Goal: Information Seeking & Learning: Check status

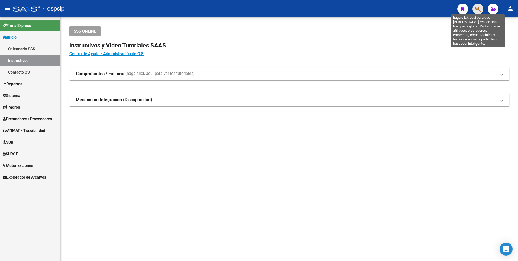
click at [477, 9] on icon "button" at bounding box center [477, 9] width 5 height 6
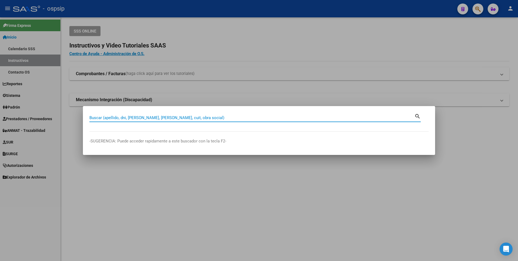
drag, startPoint x: 166, startPoint y: 118, endPoint x: 163, endPoint y: 118, distance: 2.8
click at [166, 118] on input "Buscar (apellido, dni, [PERSON_NAME], [PERSON_NAME], cuit, obra social)" at bounding box center [251, 117] width 325 height 5
type input "27442635531"
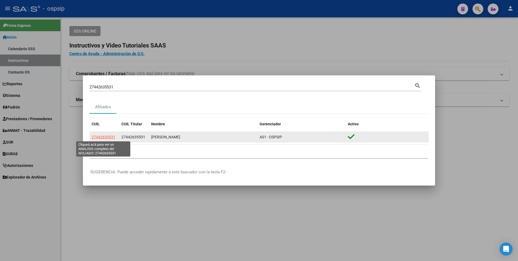
click at [106, 137] on span "27442635531" at bounding box center [104, 137] width 24 height 4
type textarea "27442635531"
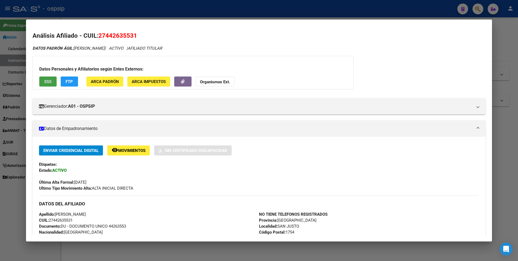
click at [48, 78] on button "SSS" at bounding box center [47, 81] width 17 height 10
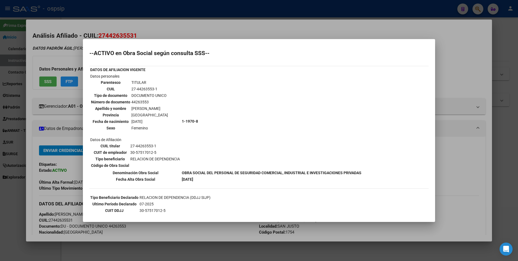
click at [139, 22] on div at bounding box center [259, 130] width 518 height 261
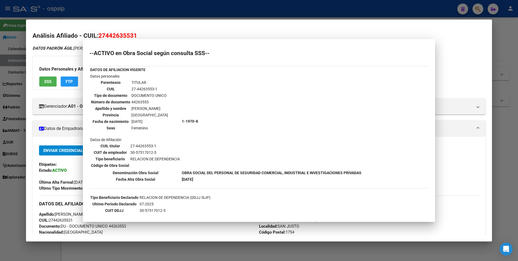
click at [135, 4] on div at bounding box center [259, 130] width 518 height 261
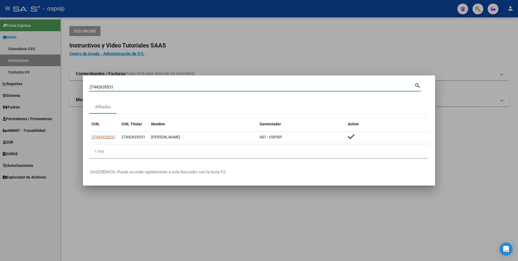
drag, startPoint x: 118, startPoint y: 86, endPoint x: 0, endPoint y: 74, distance: 118.2
click at [0, 76] on html "menu - ospsip person Firma Express Inicio Calendario SSS Instructivos Contacto …" at bounding box center [259, 130] width 518 height 261
type input "2744688625"
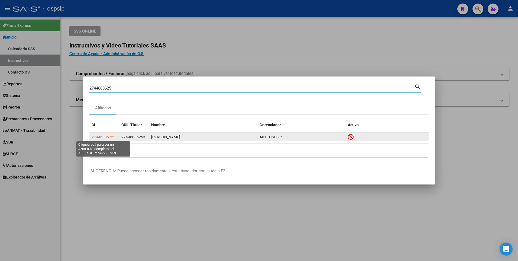
click at [103, 137] on span "27446886253" at bounding box center [104, 137] width 24 height 4
type textarea "27446886253"
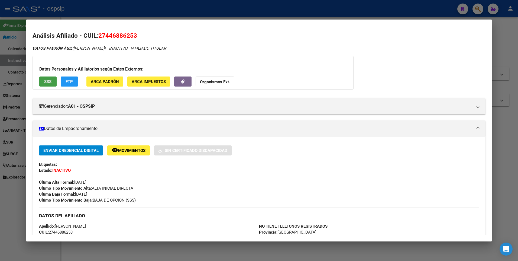
click at [50, 80] on span "SSS" at bounding box center [47, 81] width 7 height 5
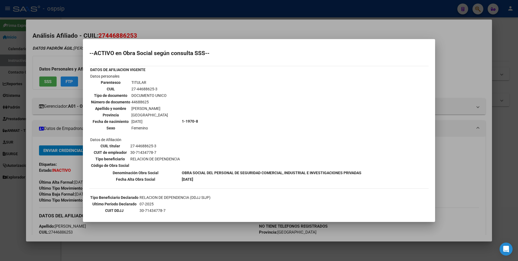
drag, startPoint x: 120, startPoint y: 26, endPoint x: 121, endPoint y: 15, distance: 11.2
click at [120, 25] on div at bounding box center [259, 130] width 518 height 261
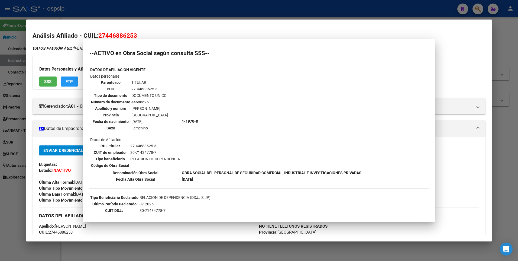
click at [122, 14] on div at bounding box center [259, 130] width 518 height 261
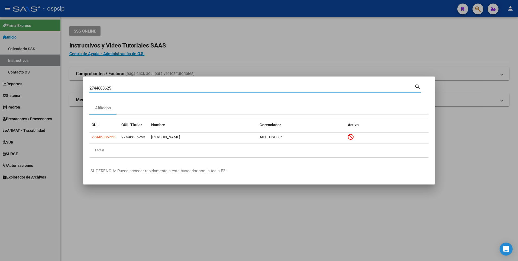
drag, startPoint x: 113, startPoint y: 87, endPoint x: 3, endPoint y: 85, distance: 110.1
click at [3, 88] on div "2744688625 Buscar (apellido, dni, cuil, nro traspaso, cuit, obra social) search…" at bounding box center [259, 130] width 518 height 261
type input "20394710874"
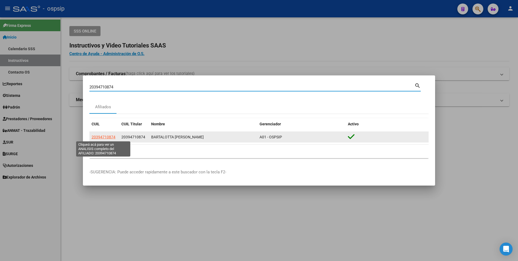
click at [101, 135] on span "20394710874" at bounding box center [104, 137] width 24 height 4
type textarea "20394710874"
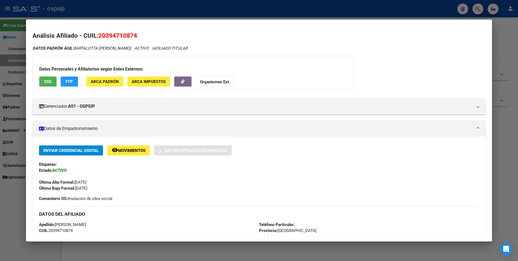
click at [49, 80] on span "SSS" at bounding box center [47, 81] width 7 height 5
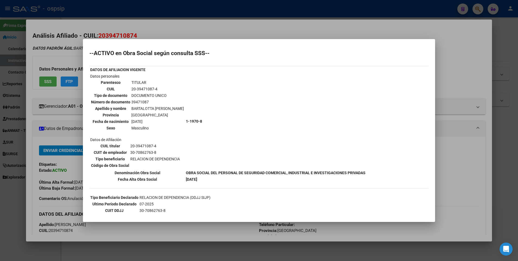
drag, startPoint x: 219, startPoint y: 28, endPoint x: 217, endPoint y: 15, distance: 13.1
click at [219, 26] on div at bounding box center [259, 130] width 518 height 261
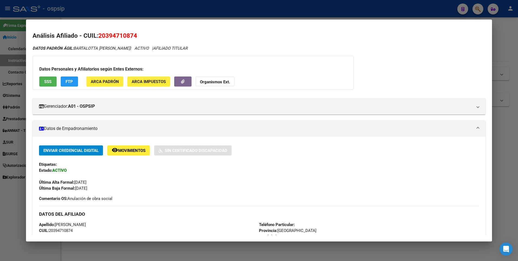
click at [217, 11] on div at bounding box center [259, 130] width 518 height 261
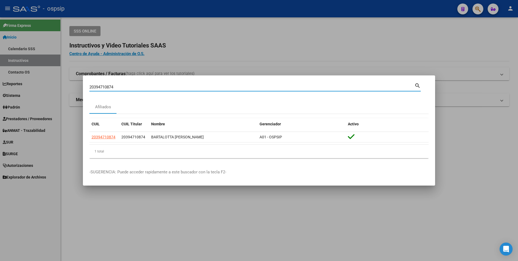
drag, startPoint x: 119, startPoint y: 88, endPoint x: 19, endPoint y: 103, distance: 101.7
click at [21, 103] on div "20394710874 Buscar (apellido, dni, cuil, nro traspaso, cuit, obra social) searc…" at bounding box center [259, 130] width 518 height 261
type input "20457535806"
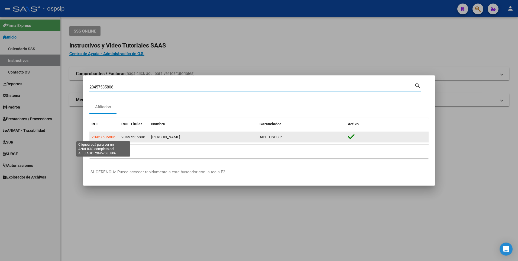
click at [111, 137] on span "20457535806" at bounding box center [104, 137] width 24 height 4
type textarea "20457535806"
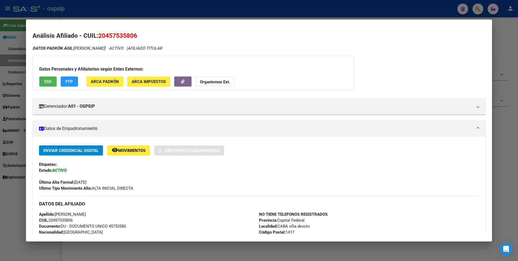
click at [46, 80] on span "SSS" at bounding box center [47, 81] width 7 height 5
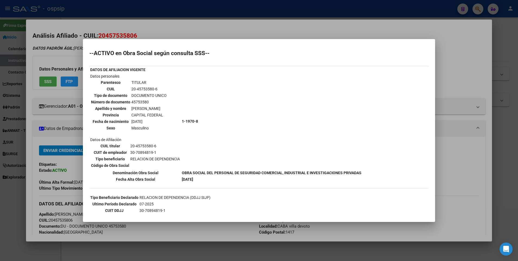
drag, startPoint x: 214, startPoint y: 25, endPoint x: 211, endPoint y: 20, distance: 5.9
click at [212, 23] on div at bounding box center [259, 130] width 518 height 261
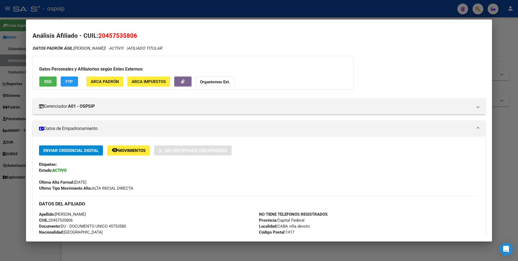
click at [207, 4] on div at bounding box center [259, 130] width 518 height 261
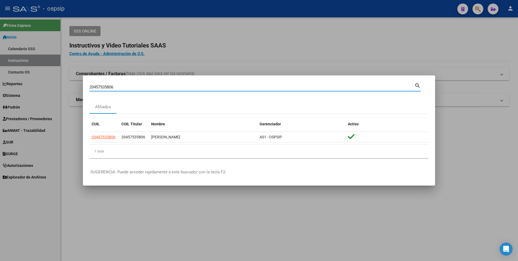
drag, startPoint x: 116, startPoint y: 87, endPoint x: 17, endPoint y: 93, distance: 98.8
click at [17, 93] on div "20457535806 Buscar (apellido, dni, cuil, nro traspaso, cuit, obra social) searc…" at bounding box center [259, 130] width 518 height 261
type input "20176509687"
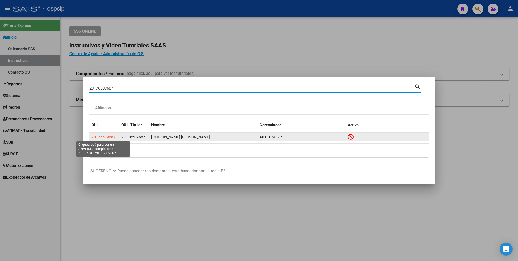
click at [102, 138] on span "20176509687" at bounding box center [104, 137] width 24 height 4
type textarea "20176509687"
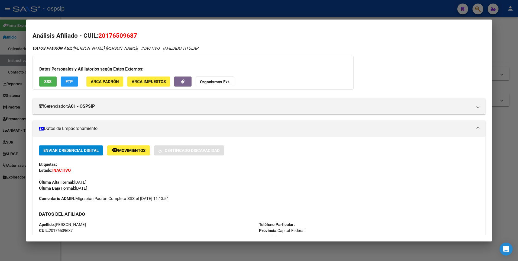
click at [47, 81] on span "SSS" at bounding box center [47, 81] width 7 height 5
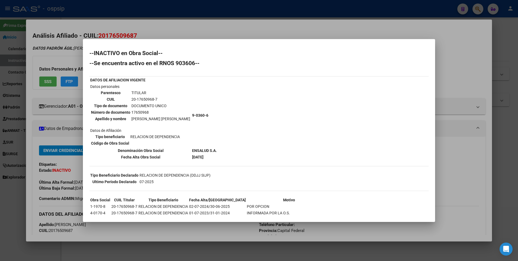
click at [124, 27] on div at bounding box center [259, 130] width 518 height 261
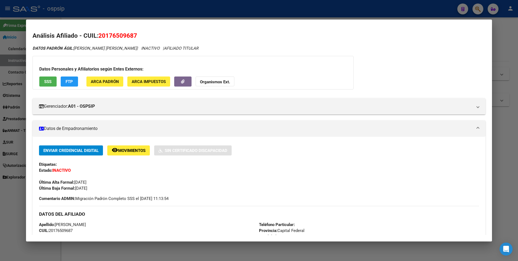
click at [127, 18] on div at bounding box center [259, 130] width 518 height 261
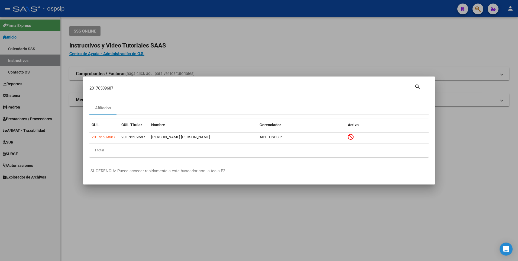
click at [164, 22] on div at bounding box center [259, 130] width 518 height 261
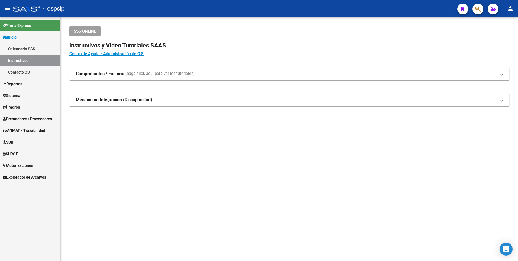
click at [96, 76] on strong "Comprobantes / Facturas" at bounding box center [101, 74] width 50 height 6
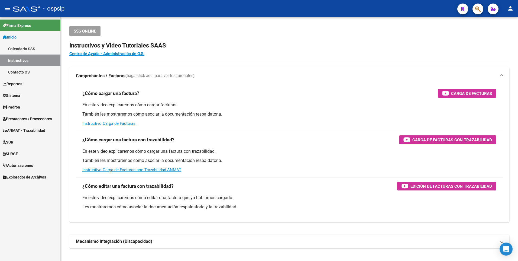
click at [312, 5] on div "- ospsip" at bounding box center [233, 9] width 440 height 12
click at [30, 121] on span "Prestadores / Proveedores" at bounding box center [27, 119] width 49 height 6
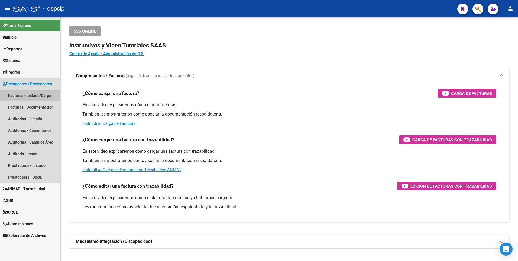
click at [24, 92] on link "Facturas - Listado/Carga" at bounding box center [30, 95] width 60 height 12
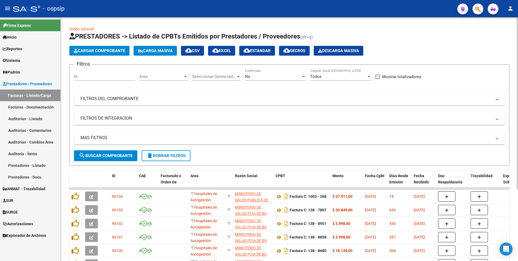
click at [110, 106] on div "Filtros Id Area Area Seleccionar Gerenciador Seleccionar Gerenciador No Confirm…" at bounding box center [289, 109] width 431 height 81
click at [108, 96] on mat-panel-title "FILTROS DEL COMPROBANTE" at bounding box center [285, 99] width 411 height 6
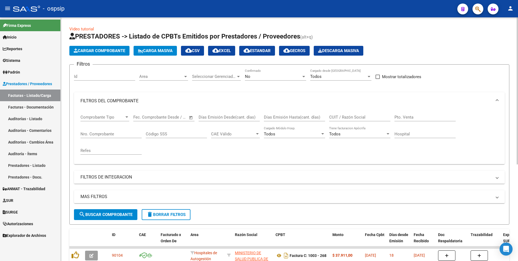
click at [97, 136] on input "Nro. Comprobante" at bounding box center [110, 133] width 61 height 5
click at [89, 133] on input "Nro. Comprobante" at bounding box center [110, 133] width 61 height 5
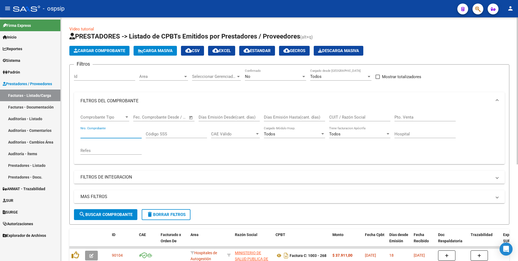
click at [89, 133] on input "Nro. Comprobante" at bounding box center [110, 133] width 61 height 5
drag, startPoint x: 88, startPoint y: 133, endPoint x: 81, endPoint y: 134, distance: 7.0
click at [88, 133] on input "Nro. Comprobante" at bounding box center [110, 133] width 61 height 5
click at [66, 136] on div "Video tutorial PRESTADORES -> Listado de CPBTs Emitidos por Prestadores / Prove…" at bounding box center [290, 217] width 458 height 400
click at [83, 131] on input "Nro. Comprobante" at bounding box center [110, 133] width 61 height 5
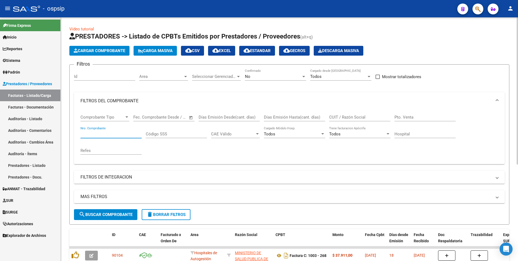
click at [82, 133] on input "Nro. Comprobante" at bounding box center [110, 133] width 61 height 5
click at [88, 133] on input "Nro. Comprobante" at bounding box center [110, 133] width 61 height 5
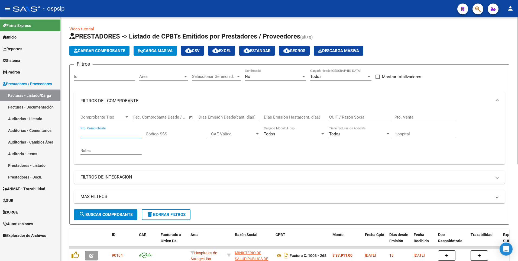
click at [85, 134] on input "Nro. Comprobante" at bounding box center [110, 133] width 61 height 5
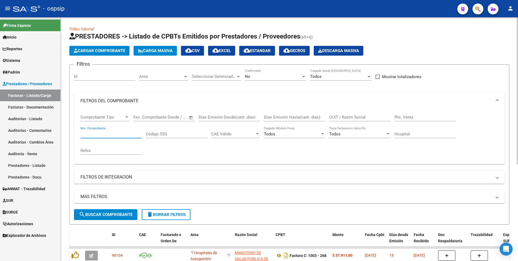
click at [85, 134] on input "Nro. Comprobante" at bounding box center [110, 133] width 61 height 5
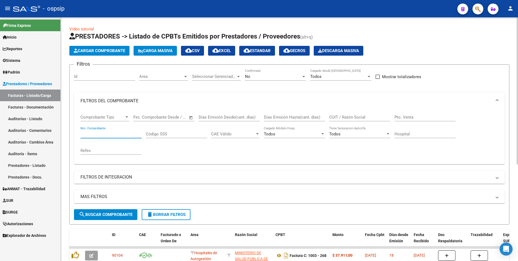
click at [85, 134] on input "Nro. Comprobante" at bounding box center [110, 133] width 61 height 5
type input "2"
click at [84, 134] on input "2" at bounding box center [110, 133] width 61 height 5
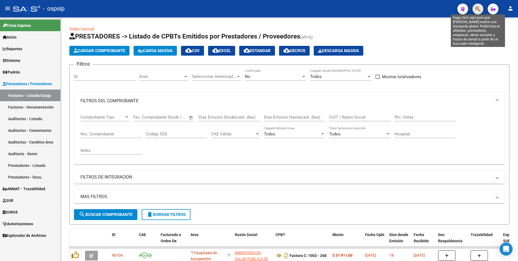
click at [476, 9] on icon "button" at bounding box center [477, 9] width 5 height 6
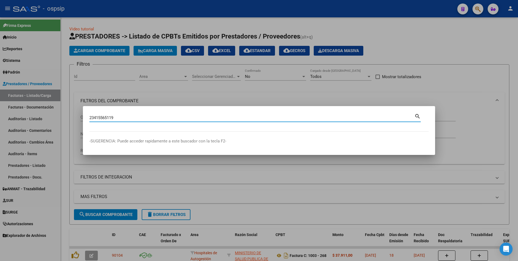
type input "23415565119"
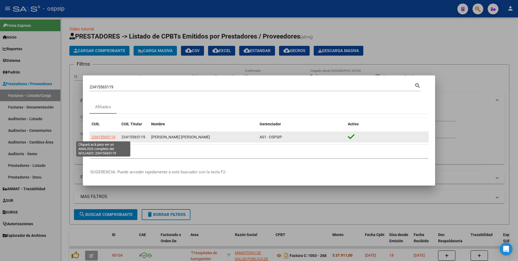
click at [104, 137] on span "23415565119" at bounding box center [104, 137] width 24 height 4
type textarea "23415565119"
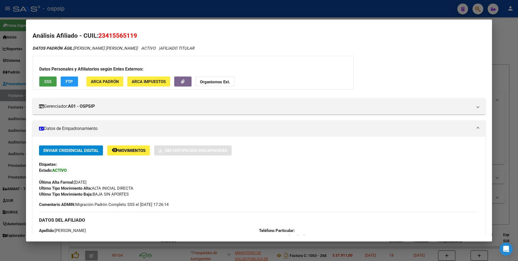
click at [42, 81] on button "SSS" at bounding box center [47, 81] width 17 height 10
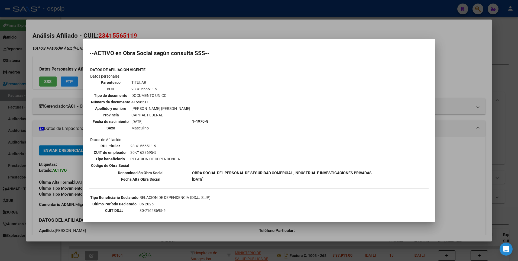
click at [176, 22] on div at bounding box center [259, 130] width 518 height 261
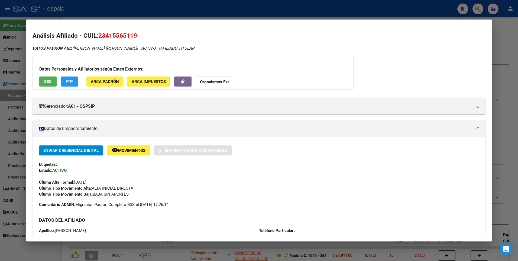
drag, startPoint x: 174, startPoint y: 13, endPoint x: 168, endPoint y: 23, distance: 12.0
click at [173, 13] on div at bounding box center [259, 130] width 518 height 261
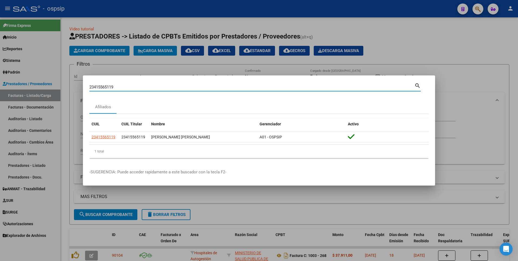
drag, startPoint x: 118, startPoint y: 85, endPoint x: 44, endPoint y: 103, distance: 75.4
click at [52, 104] on div "23415565119 Buscar (apellido, dni, cuil, nro traspaso, cuit, obra social) searc…" at bounding box center [259, 130] width 518 height 261
type input "23929980859"
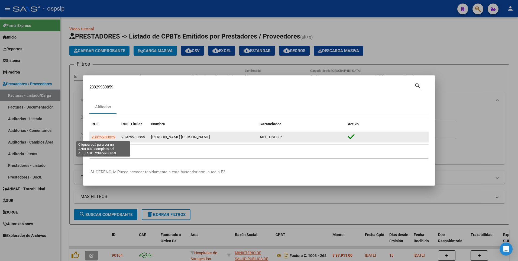
click at [110, 137] on span "23929980859" at bounding box center [104, 137] width 24 height 4
type textarea "23929980859"
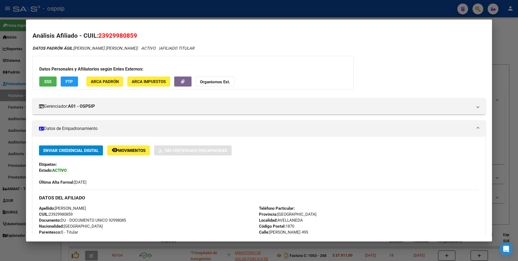
click at [49, 82] on span "SSS" at bounding box center [47, 81] width 7 height 5
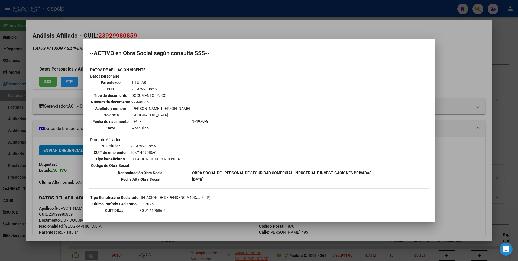
click at [126, 24] on div at bounding box center [259, 130] width 518 height 261
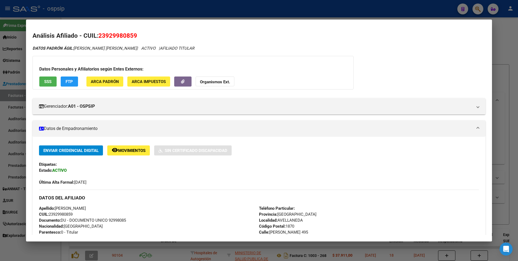
click at [124, 12] on div at bounding box center [259, 130] width 518 height 261
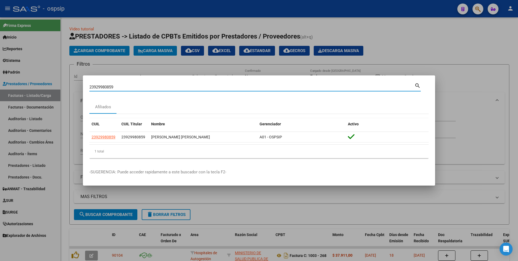
drag, startPoint x: 116, startPoint y: 86, endPoint x: 5, endPoint y: 93, distance: 111.0
click at [0, 94] on html "menu - ospsip person Firma Express Inicio Calendario SSS Instructivos Contacto …" at bounding box center [259, 130] width 518 height 261
type input "27945585531"
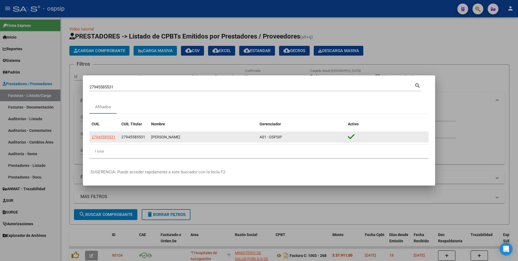
click at [110, 132] on datatable-body-cell "27945585531" at bounding box center [104, 137] width 30 height 11
click at [111, 135] on span "27945585531" at bounding box center [104, 137] width 24 height 4
type textarea "27945585531"
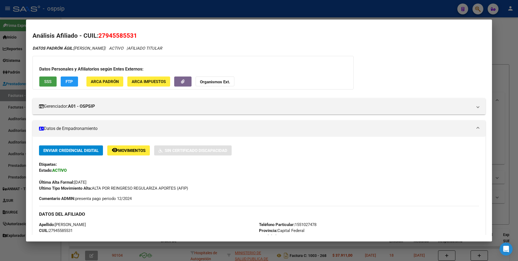
click at [45, 82] on span "SSS" at bounding box center [47, 81] width 7 height 5
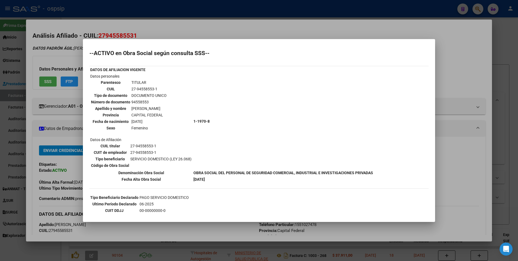
click at [127, 25] on div at bounding box center [259, 130] width 518 height 261
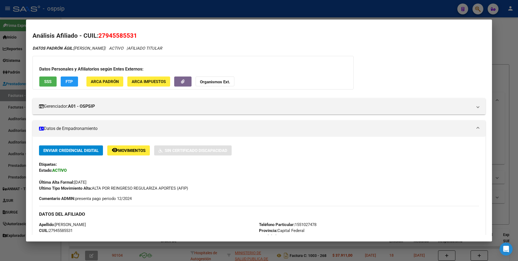
click at [126, 14] on div at bounding box center [259, 130] width 518 height 261
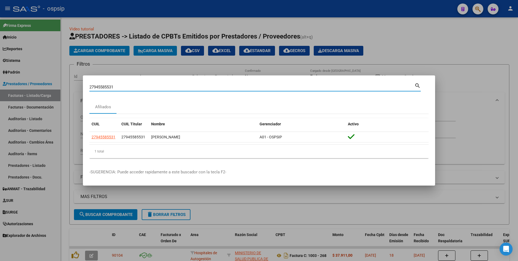
drag, startPoint x: 120, startPoint y: 86, endPoint x: 70, endPoint y: 100, distance: 51.9
click at [70, 100] on div "27945585531 Buscar (apellido, dni, cuil, nro traspaso, cuit, obra social) searc…" at bounding box center [259, 130] width 518 height 261
type input "20203650648"
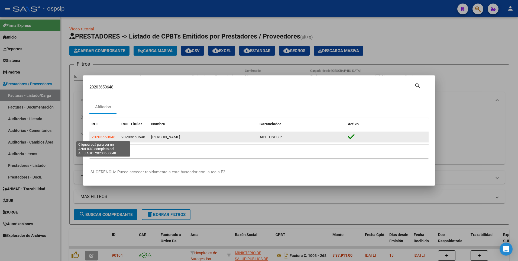
click at [104, 136] on span "20203650648" at bounding box center [104, 137] width 24 height 4
type textarea "20203650648"
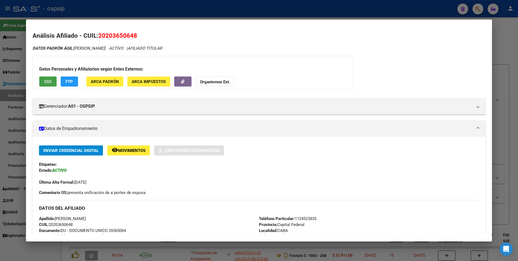
click at [50, 82] on span "SSS" at bounding box center [47, 81] width 7 height 5
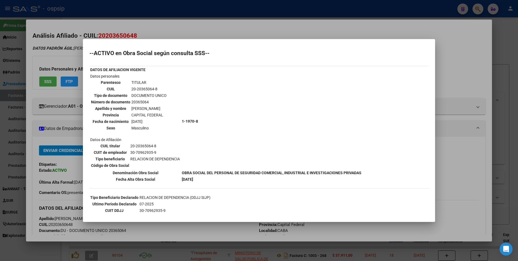
click at [162, 32] on div at bounding box center [259, 130] width 518 height 261
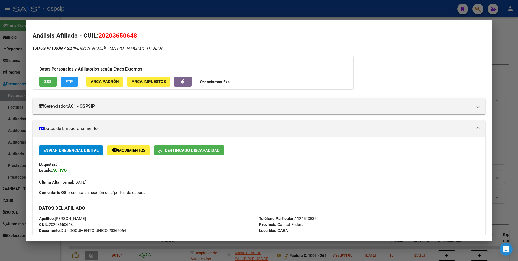
click at [161, 22] on mat-dialog-container "Análisis Afiliado - CUIL: 20203650648 DATOS PADRÓN ÁGIL: [PERSON_NAME] | ACTIVO…" at bounding box center [259, 131] width 466 height 222
click at [158, 15] on div at bounding box center [259, 130] width 518 height 261
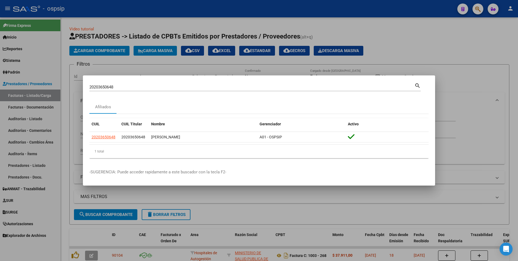
drag, startPoint x: 119, startPoint y: 80, endPoint x: 70, endPoint y: 76, distance: 49.6
click at [70, 76] on div "20203650648 Buscar (apellido, dni, cuil, nro traspaso, cuit, obra social) searc…" at bounding box center [259, 130] width 518 height 261
drag, startPoint x: 115, startPoint y: 88, endPoint x: 44, endPoint y: 78, distance: 72.5
click at [44, 78] on div "20203650648 Buscar (apellido, dni, cuil, nro traspaso, cuit, obra social) searc…" at bounding box center [259, 130] width 518 height 261
type input "27381773022"
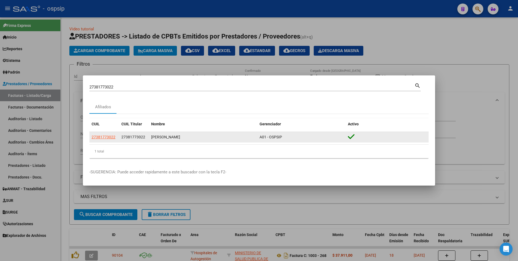
click at [104, 139] on app-link-go-to "27381773022" at bounding box center [104, 137] width 24 height 6
click at [104, 137] on span "27381773022" at bounding box center [104, 137] width 24 height 4
type textarea "27381773022"
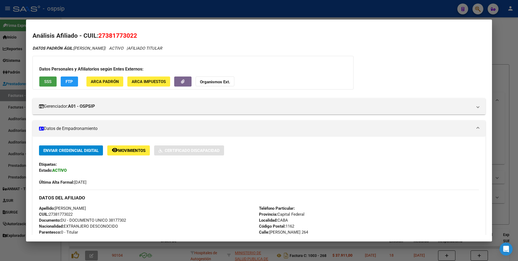
click at [42, 81] on button "SSS" at bounding box center [47, 81] width 17 height 10
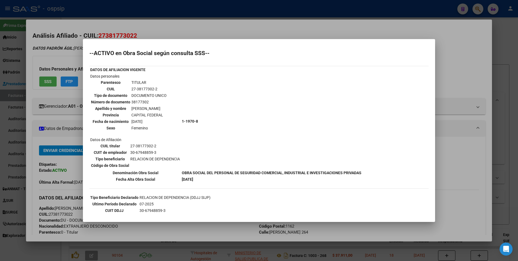
drag, startPoint x: 117, startPoint y: 0, endPoint x: 113, endPoint y: 14, distance: 14.7
click at [117, 1] on div at bounding box center [259, 130] width 518 height 261
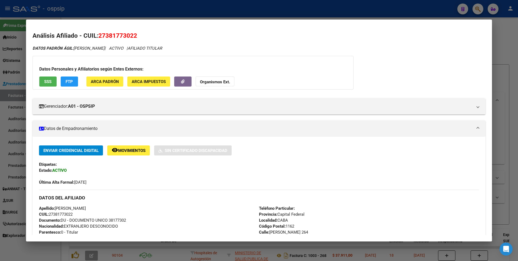
click at [113, 14] on div at bounding box center [259, 130] width 518 height 261
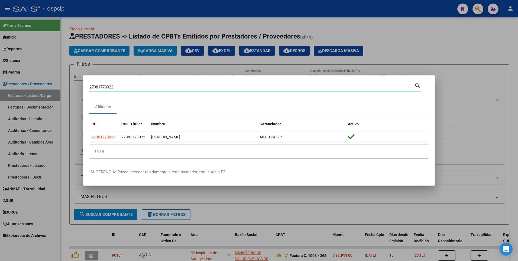
drag, startPoint x: 118, startPoint y: 88, endPoint x: 39, endPoint y: 103, distance: 80.3
click at [39, 103] on div "27381773022 Buscar (apellido, dni, cuil, nro traspaso, cuit, obra social) searc…" at bounding box center [259, 130] width 518 height 261
type input "20413309213"
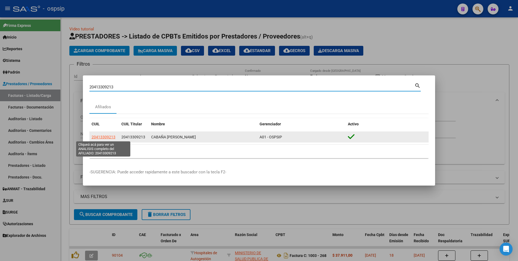
click at [104, 135] on span "20413309213" at bounding box center [104, 137] width 24 height 4
type textarea "20413309213"
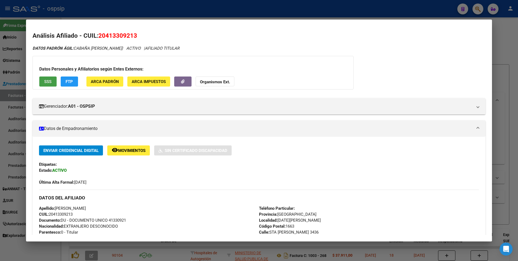
click at [43, 82] on button "SSS" at bounding box center [47, 81] width 17 height 10
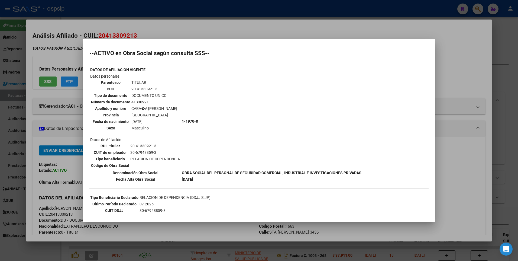
click at [110, 36] on div at bounding box center [259, 130] width 518 height 261
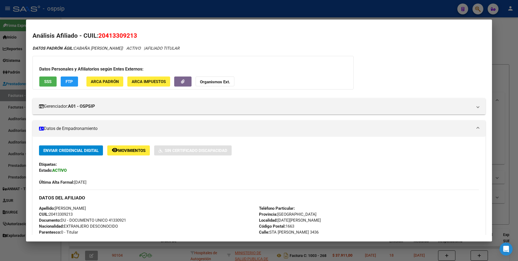
click at [110, 10] on div at bounding box center [259, 130] width 518 height 261
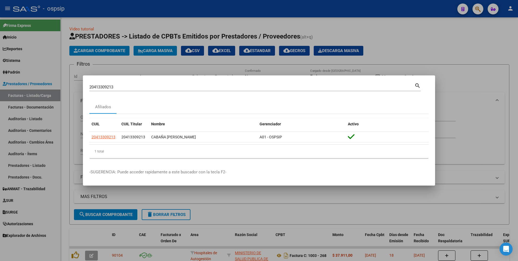
click at [118, 90] on div "20413309213 Buscar (apellido, dni, [PERSON_NAME], [PERSON_NAME], cuit, obra soc…" at bounding box center [251, 87] width 325 height 8
drag, startPoint x: 117, startPoint y: 86, endPoint x: 55, endPoint y: 90, distance: 62.7
click at [54, 90] on div "20413309213 Buscar (apellido, dni, cuil, nro traspaso, cuit, obra social) searc…" at bounding box center [259, 130] width 518 height 261
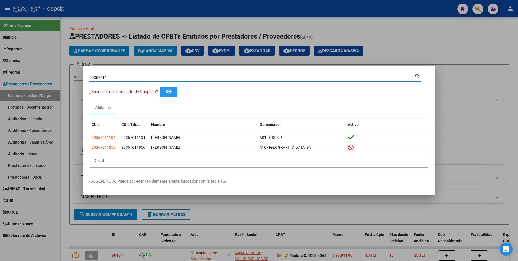
drag, startPoint x: 101, startPoint y: 80, endPoint x: 77, endPoint y: 80, distance: 24.1
click at [77, 80] on div "20367611 Buscar (apellido, dni, cuil, nro traspaso, cuit, obra social) search ¿…" at bounding box center [259, 130] width 518 height 261
type input "27945585531"
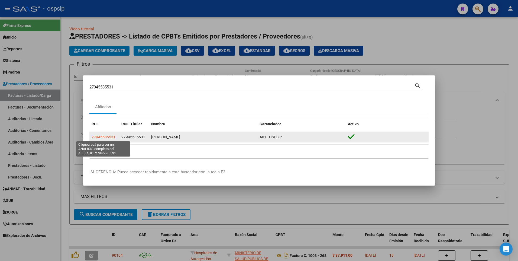
click at [107, 136] on span "27945585531" at bounding box center [104, 137] width 24 height 4
type textarea "27945585531"
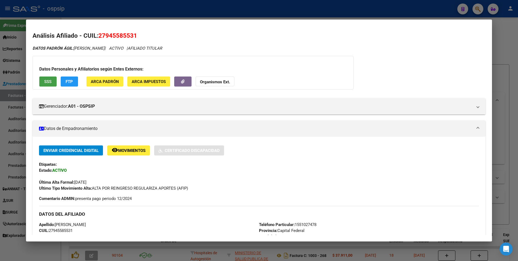
click at [47, 85] on button "SSS" at bounding box center [47, 81] width 17 height 10
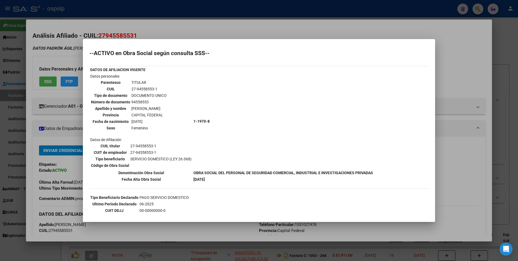
drag, startPoint x: 193, startPoint y: 31, endPoint x: 190, endPoint y: 20, distance: 12.2
click at [192, 31] on div at bounding box center [259, 130] width 518 height 261
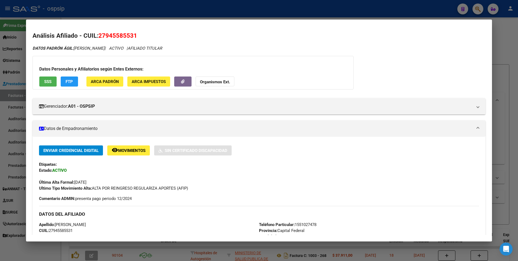
click at [190, 20] on mat-dialog-container "Análisis Afiliado - CUIL: 27945585531 DATOS PADRÓN ÁGIL: [PERSON_NAME] | ACTIVO…" at bounding box center [259, 131] width 466 height 222
click at [135, 19] on div at bounding box center [259, 130] width 518 height 261
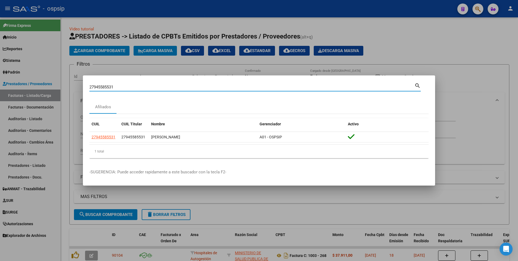
drag, startPoint x: 125, startPoint y: 87, endPoint x: 71, endPoint y: 99, distance: 54.7
click at [71, 99] on div "27945585531 Buscar (apellido, dni, cuil, nro traspaso, cuit, obra social) searc…" at bounding box center [259, 130] width 518 height 261
type input "27363079887"
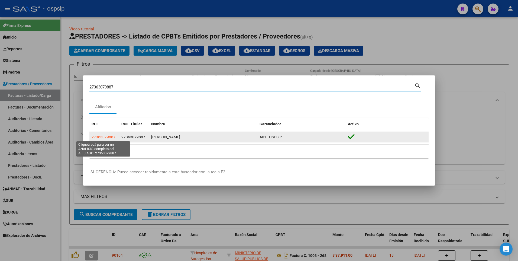
click at [105, 135] on span "27363079887" at bounding box center [104, 137] width 24 height 4
type textarea "27363079887"
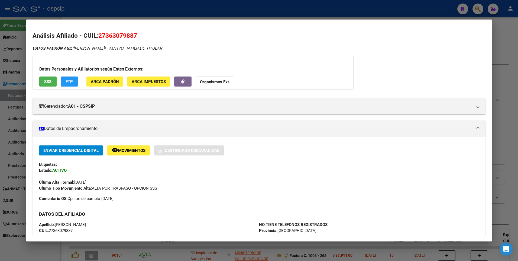
click at [40, 83] on button "SSS" at bounding box center [47, 81] width 17 height 10
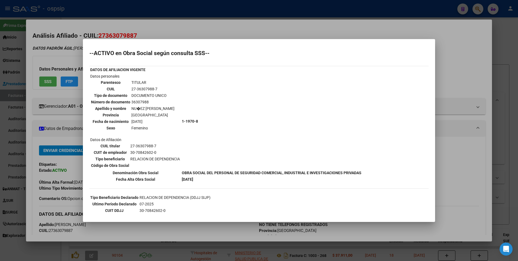
drag, startPoint x: 183, startPoint y: 27, endPoint x: 158, endPoint y: 10, distance: 31.0
click at [182, 27] on div at bounding box center [259, 130] width 518 height 261
click at [158, 9] on div at bounding box center [259, 130] width 518 height 261
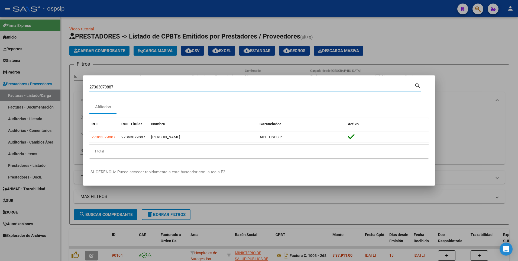
drag, startPoint x: 122, startPoint y: 88, endPoint x: 25, endPoint y: 93, distance: 97.2
click at [29, 95] on div "27363079887 Buscar (apellido, dni, cuil, nro traspaso, cuit, obra social) searc…" at bounding box center [259, 130] width 518 height 261
type input "2337386734"
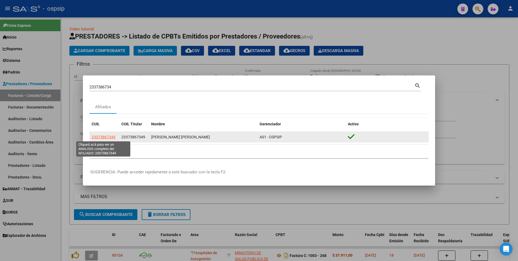
click at [106, 137] on span "23373867349" at bounding box center [104, 137] width 24 height 4
type textarea "23373867349"
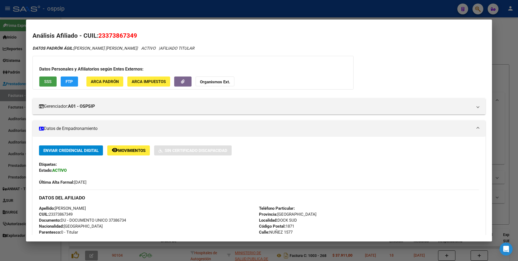
click at [52, 82] on button "SSS" at bounding box center [47, 81] width 17 height 10
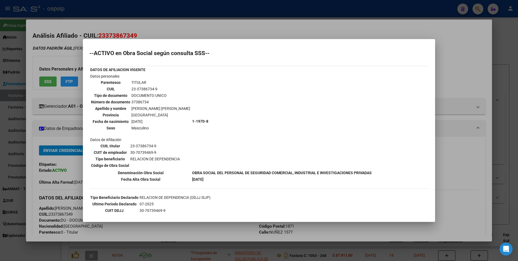
click at [106, 11] on div at bounding box center [259, 130] width 518 height 261
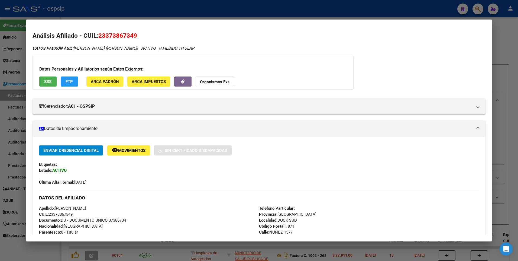
click at [106, 9] on div at bounding box center [259, 130] width 518 height 261
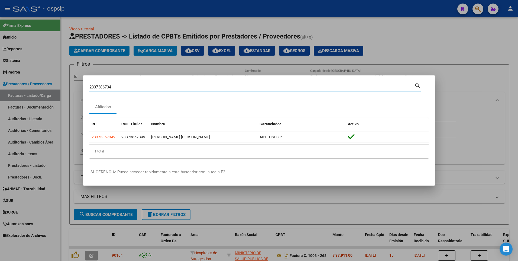
drag, startPoint x: 126, startPoint y: 88, endPoint x: 59, endPoint y: 104, distance: 68.2
click at [59, 104] on div "2337386734 Buscar (apellido, dni, cuil, [PERSON_NAME], cuit, obra social) searc…" at bounding box center [259, 130] width 518 height 261
type input "20171725721"
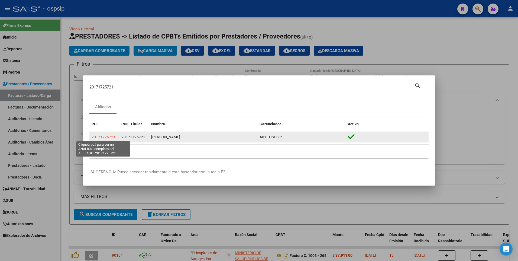
click at [105, 135] on span "20171725721" at bounding box center [104, 137] width 24 height 4
type textarea "20171725721"
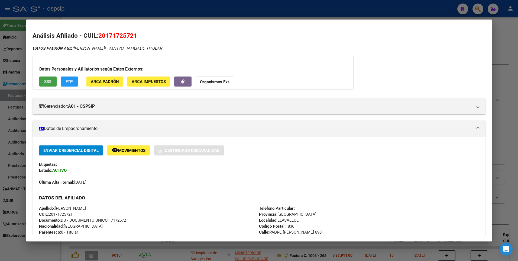
click at [49, 80] on span "SSS" at bounding box center [47, 81] width 7 height 5
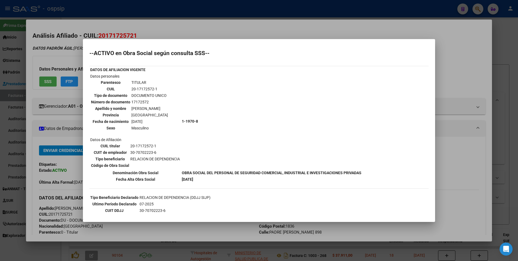
click at [132, 14] on div at bounding box center [259, 130] width 518 height 261
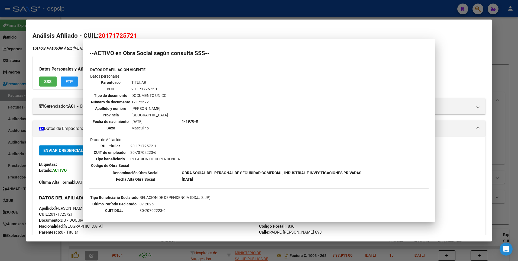
click at [131, 7] on div at bounding box center [259, 130] width 518 height 261
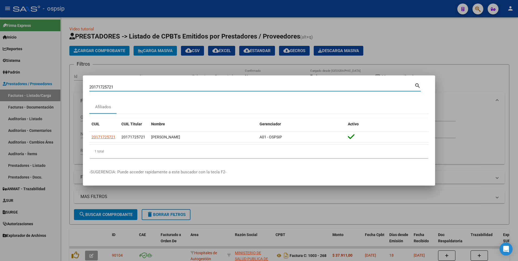
drag, startPoint x: 118, startPoint y: 86, endPoint x: -1, endPoint y: 127, distance: 125.6
click at [0, 127] on html "menu - ospsip person Firma Express Inicio Calendario SSS Instructivos Contacto …" at bounding box center [259, 130] width 518 height 261
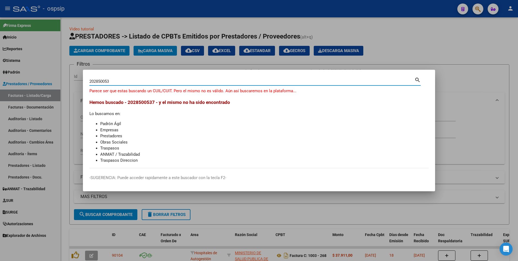
type input "202850053"
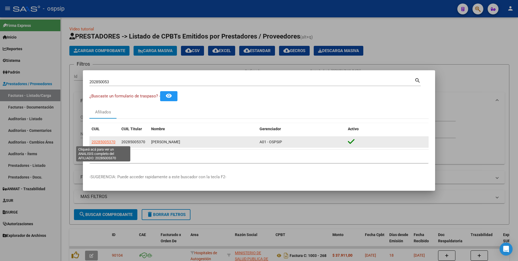
click at [103, 140] on span "20285005370" at bounding box center [104, 142] width 24 height 4
type textarea "20285005370"
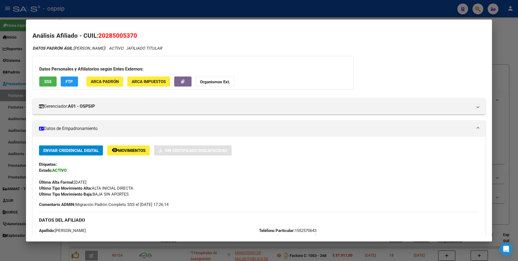
click at [48, 78] on button "SSS" at bounding box center [47, 81] width 17 height 10
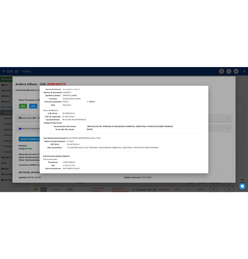
scroll to position [54, 0]
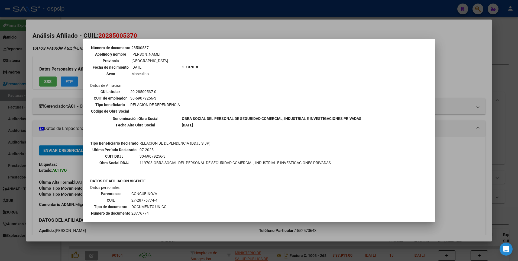
click at [189, 18] on div at bounding box center [259, 130] width 518 height 261
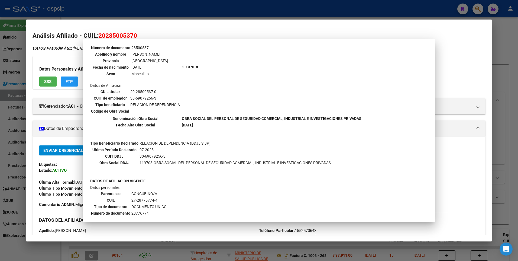
click at [181, 10] on div at bounding box center [259, 130] width 518 height 261
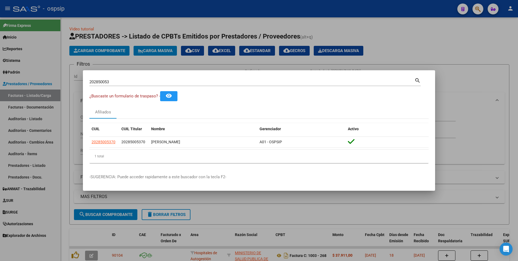
drag, startPoint x: 115, startPoint y: 78, endPoint x: 111, endPoint y: 79, distance: 3.9
click at [111, 79] on div "202850053 Buscar (apellido, dni, [PERSON_NAME], nro traspaso, cuit, obra social)" at bounding box center [251, 82] width 325 height 8
drag, startPoint x: 113, startPoint y: 79, endPoint x: 85, endPoint y: 87, distance: 29.3
click at [85, 87] on mat-dialog-content "202850053 Buscar (apellido, dni, cuil, nro traspaso, cuit, obra social) search …" at bounding box center [259, 122] width 352 height 91
type input "20339449296"
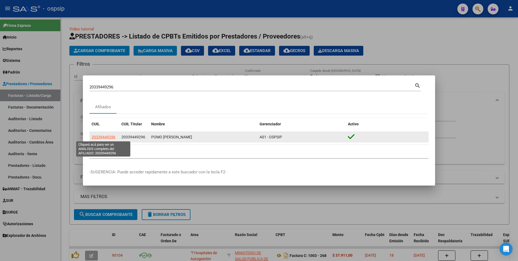
click at [110, 137] on span "20339449296" at bounding box center [104, 137] width 24 height 4
type textarea "20339449296"
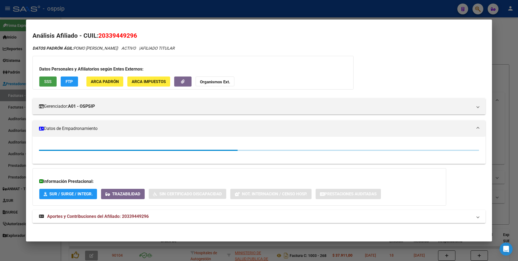
click at [51, 80] on span "SSS" at bounding box center [47, 81] width 7 height 5
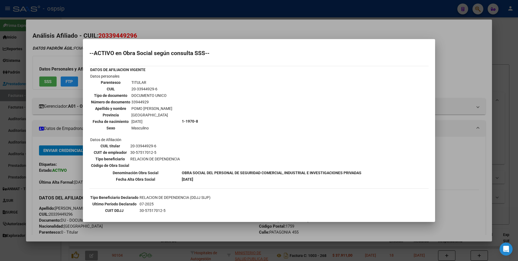
click at [186, 14] on div at bounding box center [259, 130] width 518 height 261
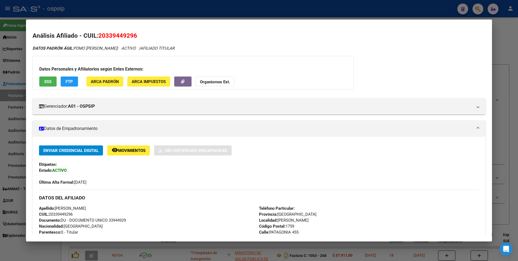
click at [149, 14] on div at bounding box center [259, 130] width 518 height 261
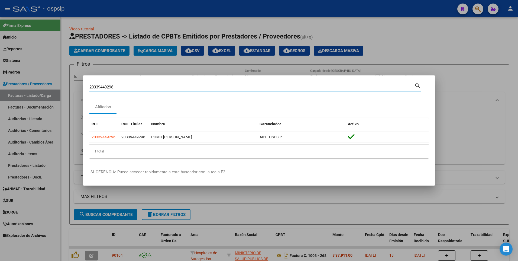
drag, startPoint x: 118, startPoint y: 88, endPoint x: -1, endPoint y: 117, distance: 123.1
click at [0, 117] on html "menu - ospsip person Firma Express Inicio Calendario SSS Instructivos Contacto …" at bounding box center [259, 130] width 518 height 261
type input "20298395933"
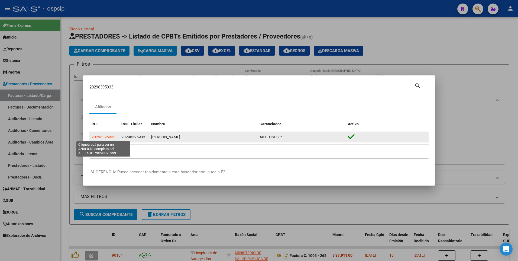
click at [97, 138] on span "20298395933" at bounding box center [104, 137] width 24 height 4
type textarea "20298395933"
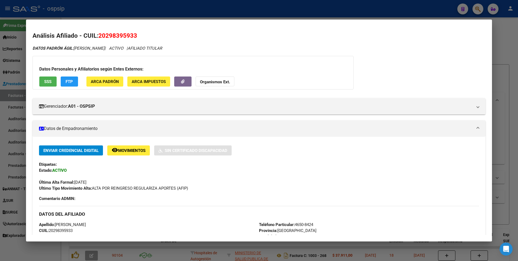
click at [56, 83] on button "SSS" at bounding box center [47, 81] width 17 height 10
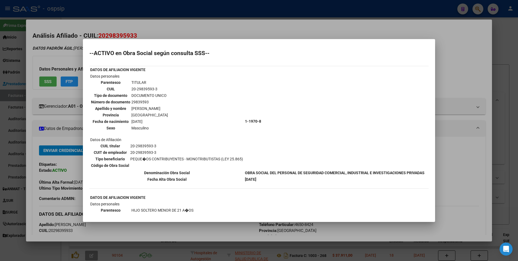
drag, startPoint x: 145, startPoint y: 28, endPoint x: 149, endPoint y: 9, distance: 19.4
click at [145, 26] on div at bounding box center [259, 130] width 518 height 261
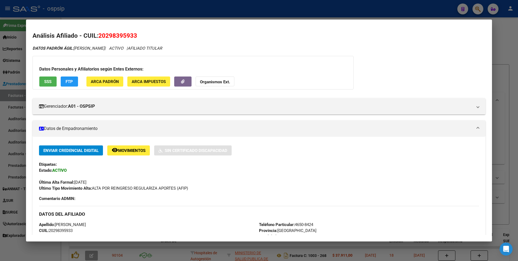
click at [149, 9] on div at bounding box center [259, 130] width 518 height 261
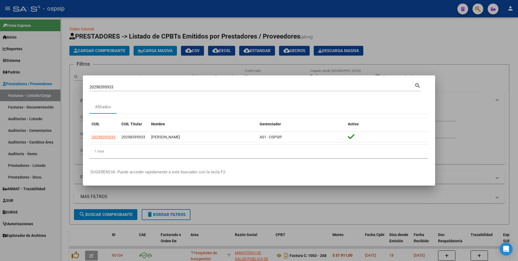
drag, startPoint x: 122, startPoint y: 86, endPoint x: 83, endPoint y: 94, distance: 40.0
click at [84, 94] on mat-dialog-content "20298395933 Buscar (apellido, dni, cuil, [PERSON_NAME], cuit, obra social) sear…" at bounding box center [259, 122] width 352 height 80
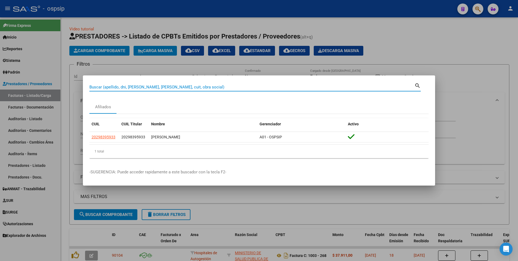
click at [113, 85] on input "Buscar (apellido, dni, [PERSON_NAME], [PERSON_NAME], cuit, obra social)" at bounding box center [251, 87] width 325 height 5
type input "23276201174"
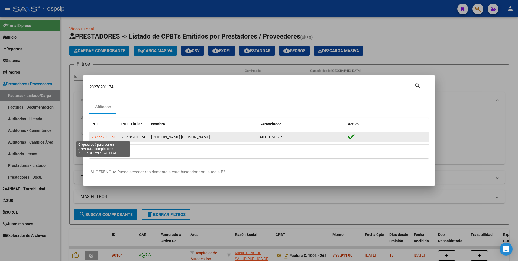
click at [110, 139] on span "23276201174" at bounding box center [104, 137] width 24 height 4
type textarea "23276201174"
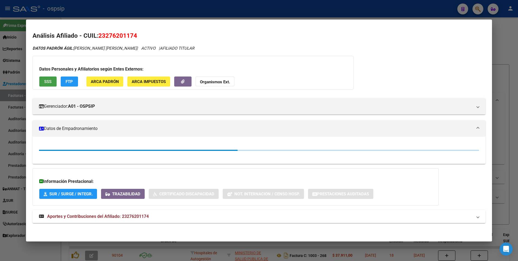
click at [45, 82] on span "SSS" at bounding box center [47, 81] width 7 height 5
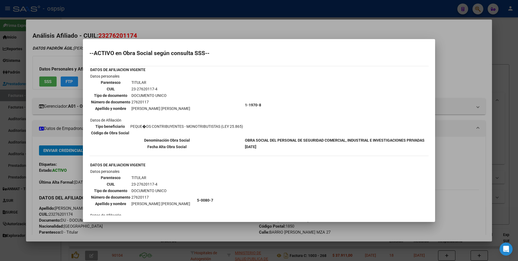
click at [154, 28] on div at bounding box center [259, 130] width 518 height 261
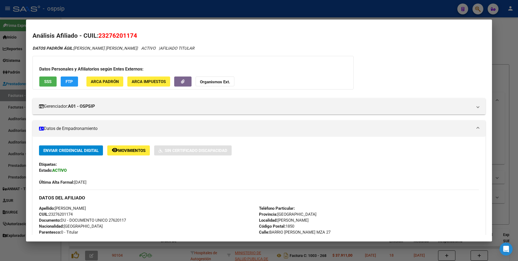
click at [150, 15] on div at bounding box center [259, 130] width 518 height 261
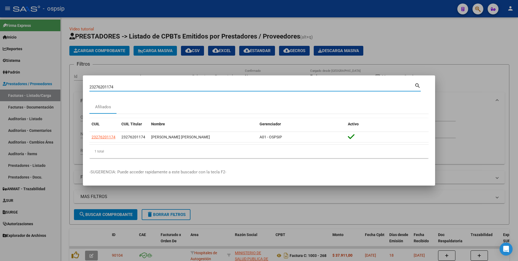
drag, startPoint x: 49, startPoint y: 86, endPoint x: 32, endPoint y: 87, distance: 17.1
click at [32, 87] on div "23276201174 Buscar (apellido, dni, [PERSON_NAME], [PERSON_NAME], cuit, obra soc…" at bounding box center [259, 130] width 518 height 261
type input "2"
type input "2336296291"
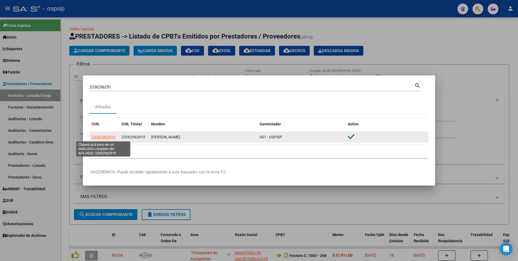
click at [95, 138] on span "23362962919" at bounding box center [104, 137] width 24 height 4
type textarea "23362962919"
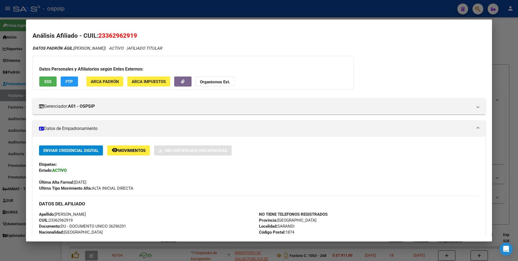
click at [44, 80] on button "SSS" at bounding box center [47, 81] width 17 height 10
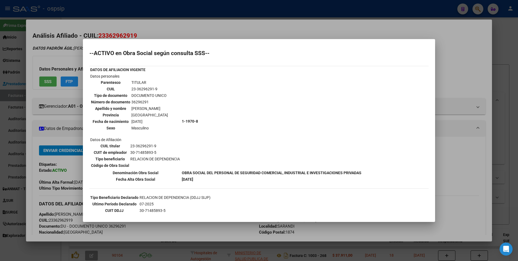
click at [199, 29] on div at bounding box center [259, 130] width 518 height 261
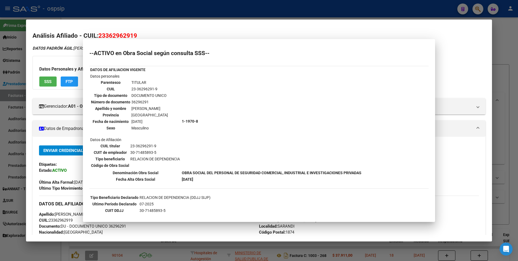
click at [181, 1] on div at bounding box center [259, 130] width 518 height 261
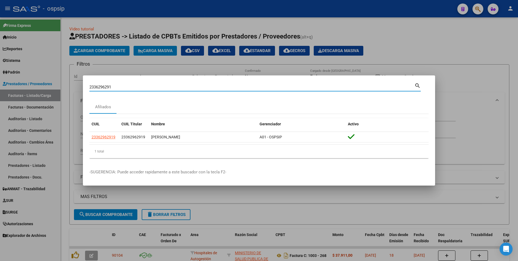
drag, startPoint x: 131, startPoint y: 86, endPoint x: 84, endPoint y: 92, distance: 47.1
click at [85, 92] on mat-dialog-content "2336296291 Buscar (apellido, dni, cuil, [PERSON_NAME], cuit, obra social) searc…" at bounding box center [259, 122] width 352 height 80
type input "2034809954"
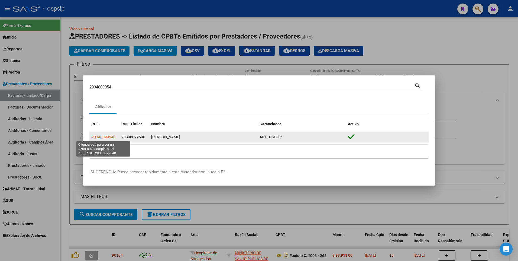
click at [111, 137] on span "20348099540" at bounding box center [104, 137] width 24 height 4
type textarea "20348099540"
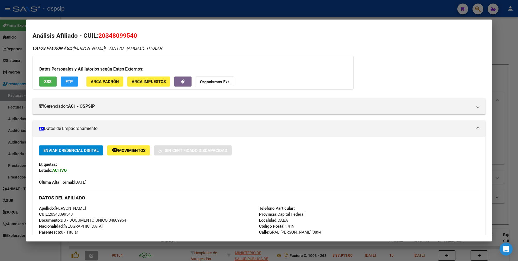
drag, startPoint x: 49, startPoint y: 75, endPoint x: 48, endPoint y: 83, distance: 7.9
click at [48, 75] on div "Datos Personales y Afiliatorios según Entes Externos: SSS FTP ARCA Padrón ARCA …" at bounding box center [193, 73] width 321 height 34
click at [47, 84] on span "SSS" at bounding box center [47, 81] width 7 height 5
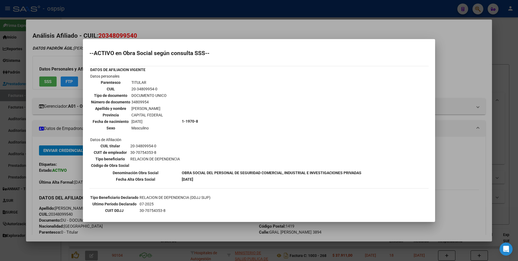
drag, startPoint x: 163, startPoint y: 38, endPoint x: 163, endPoint y: 20, distance: 17.6
click at [163, 33] on div at bounding box center [259, 130] width 518 height 261
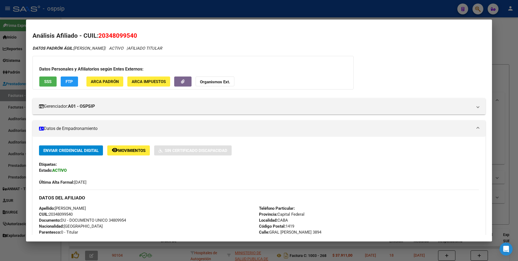
click at [163, 13] on div at bounding box center [259, 130] width 518 height 261
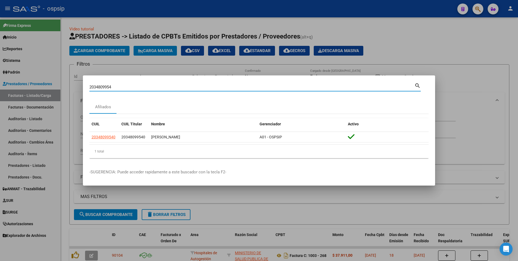
drag, startPoint x: 132, startPoint y: 87, endPoint x: 12, endPoint y: 80, distance: 120.0
click at [12, 80] on div "2034809954 Buscar (apellido, dni, cuil, nro traspaso, cuit, obra social) search…" at bounding box center [259, 130] width 518 height 261
type input "20328657601"
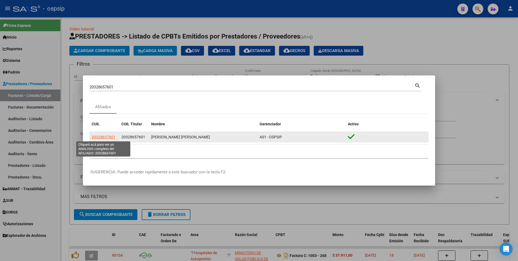
click at [97, 137] on span "20328657601" at bounding box center [104, 137] width 24 height 4
type textarea "20328657601"
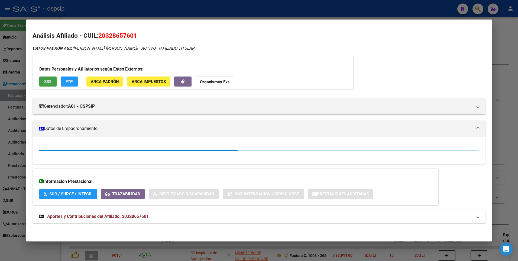
click at [45, 83] on span "SSS" at bounding box center [47, 81] width 7 height 5
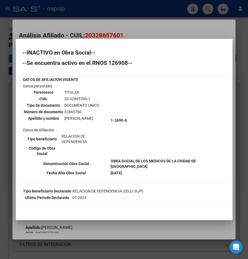
drag, startPoint x: 202, startPoint y: 27, endPoint x: 118, endPoint y: 1, distance: 88.7
click at [201, 28] on div at bounding box center [124, 129] width 248 height 259
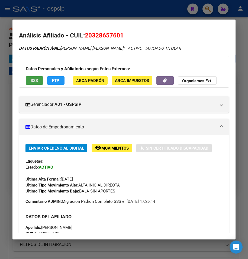
click at [36, 80] on span "SSS" at bounding box center [34, 80] width 7 height 5
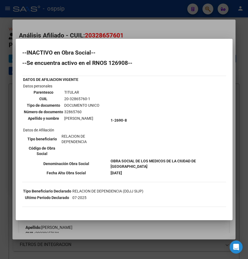
click at [150, 25] on div at bounding box center [124, 129] width 248 height 259
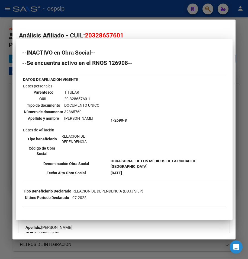
click at [139, 11] on div at bounding box center [124, 129] width 248 height 259
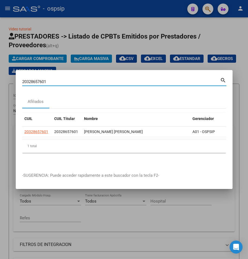
drag, startPoint x: 51, startPoint y: 78, endPoint x: -6, endPoint y: 86, distance: 57.0
click at [0, 86] on html "menu - ospsip person Firma Express Inicio Calendario SSS Instructivos Contacto …" at bounding box center [124, 129] width 248 height 259
type input "24978743"
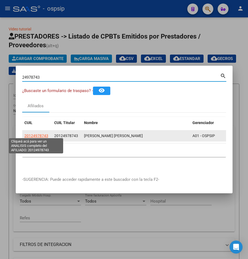
click at [39, 133] on span "20124978743" at bounding box center [36, 135] width 24 height 4
type textarea "20124978743"
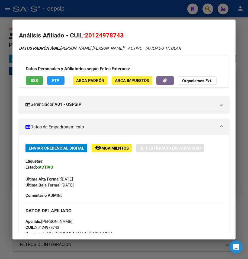
click at [34, 82] on span "SSS" at bounding box center [34, 80] width 7 height 5
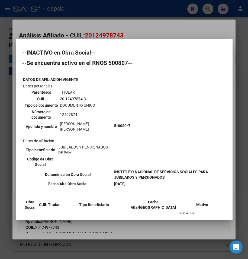
drag, startPoint x: 124, startPoint y: 33, endPoint x: 124, endPoint y: 29, distance: 3.3
click at [124, 31] on div at bounding box center [124, 129] width 248 height 259
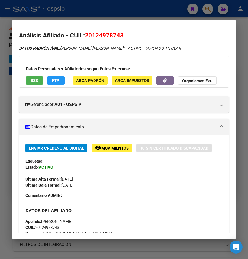
click at [130, 18] on div at bounding box center [124, 129] width 248 height 259
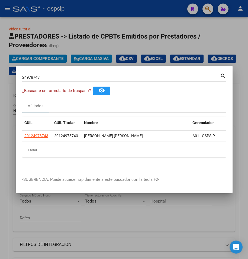
drag, startPoint x: 72, startPoint y: 84, endPoint x: 65, endPoint y: 79, distance: 8.8
click at [66, 80] on div "24978743 Buscar (apellido, dni, [PERSON_NAME], [PERSON_NAME], cuit, obra social…" at bounding box center [124, 79] width 204 height 14
click at [65, 79] on div "24978743 Buscar (apellido, dni, [PERSON_NAME], [PERSON_NAME], cuit, obra social)" at bounding box center [121, 77] width 198 height 8
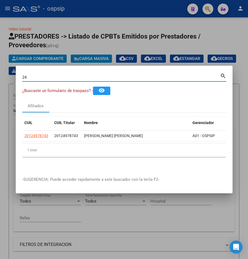
type input "2"
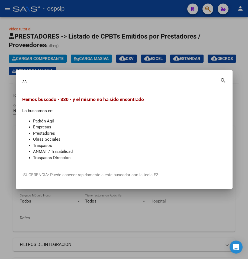
type input "3"
type input "33088532"
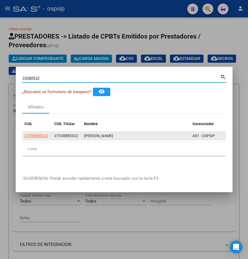
click at [32, 136] on app-link-go-to "27330885322" at bounding box center [36, 136] width 24 height 6
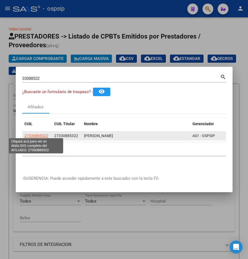
click at [33, 133] on span "27330885322" at bounding box center [36, 135] width 24 height 4
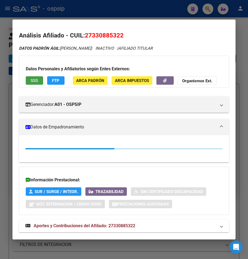
click at [28, 77] on button "SSS" at bounding box center [34, 80] width 17 height 8
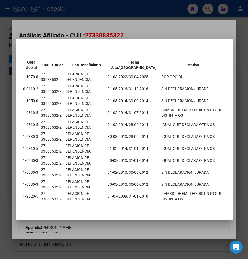
scroll to position [0, 0]
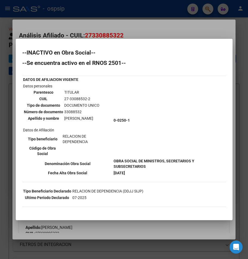
click at [143, 30] on div at bounding box center [124, 129] width 248 height 259
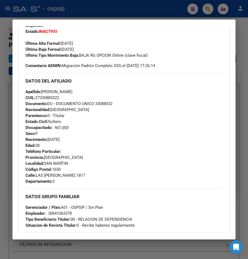
scroll to position [269, 0]
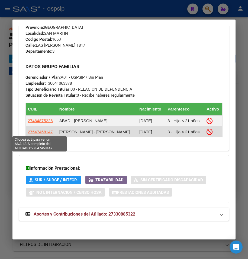
click at [31, 132] on span "27547458147" at bounding box center [40, 131] width 25 height 5
type textarea "27547458147"
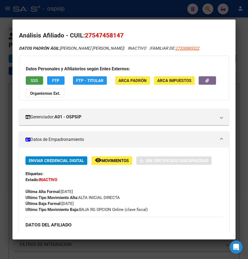
click at [37, 82] on span "SSS" at bounding box center [34, 80] width 7 height 5
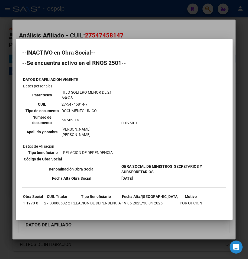
click at [107, 11] on div at bounding box center [124, 129] width 248 height 259
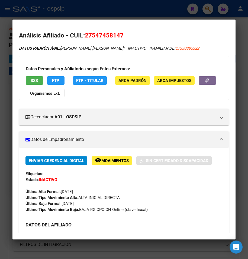
drag, startPoint x: 107, startPoint y: 10, endPoint x: 99, endPoint y: 30, distance: 20.9
click at [106, 10] on div at bounding box center [124, 129] width 248 height 259
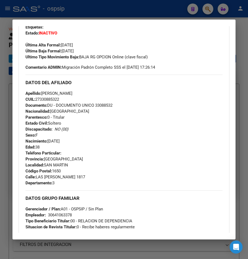
scroll to position [0, 0]
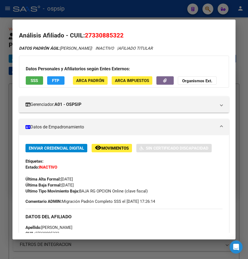
drag, startPoint x: 117, startPoint y: 11, endPoint x: 53, endPoint y: 79, distance: 93.2
click at [53, 79] on div "33088532 Buscar (apellido, dni, cuil, nro traspaso, cuit, obra social) search ¿…" at bounding box center [124, 129] width 248 height 259
drag, startPoint x: 53, startPoint y: 79, endPoint x: 32, endPoint y: 80, distance: 20.9
click at [32, 80] on span "SSS" at bounding box center [34, 80] width 7 height 5
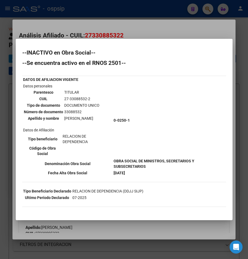
drag, startPoint x: 157, startPoint y: 32, endPoint x: 148, endPoint y: 14, distance: 19.9
click at [155, 30] on div at bounding box center [124, 129] width 248 height 259
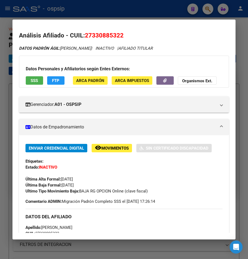
click at [148, 14] on div at bounding box center [124, 129] width 248 height 259
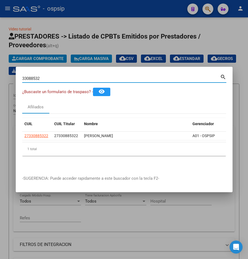
drag, startPoint x: 43, startPoint y: 78, endPoint x: -11, endPoint y: 86, distance: 54.6
click at [0, 86] on html "menu - ospsip person Firma Express Inicio Calendario SSS Instructivos Contacto …" at bounding box center [124, 129] width 248 height 259
type input "3286576"
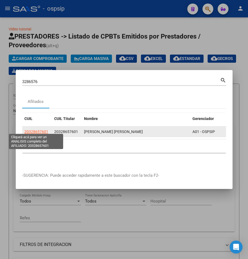
click at [34, 130] on span "20328657601" at bounding box center [36, 131] width 24 height 4
type textarea "20328657601"
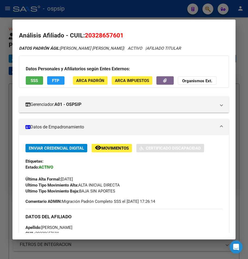
click at [36, 78] on span "SSS" at bounding box center [34, 80] width 7 height 5
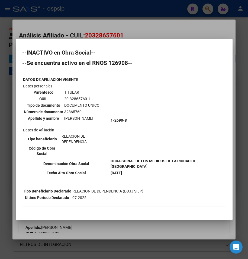
drag, startPoint x: 125, startPoint y: 30, endPoint x: 123, endPoint y: 19, distance: 10.5
click at [125, 29] on div at bounding box center [124, 129] width 248 height 259
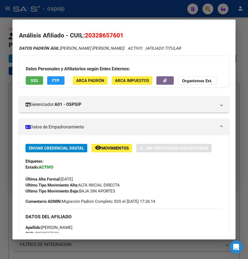
click at [124, 19] on div "3286576 Buscar (apellido, dni, cuil, nro traspaso, cuit, obra social) search Af…" at bounding box center [124, 129] width 248 height 259
drag, startPoint x: 124, startPoint y: 19, endPoint x: 94, endPoint y: 18, distance: 30.1
click at [94, 18] on div at bounding box center [124, 129] width 248 height 259
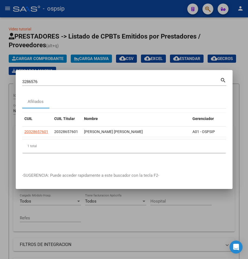
drag, startPoint x: 51, startPoint y: 82, endPoint x: -11, endPoint y: 85, distance: 62.2
click at [0, 85] on html "menu - ospsip person Firma Express Inicio Calendario SSS Instructivos Contacto …" at bounding box center [124, 129] width 248 height 259
drag, startPoint x: -11, startPoint y: 85, endPoint x: 42, endPoint y: 83, distance: 53.2
click at [42, 83] on div "3286576 Buscar (apellido, dni, [PERSON_NAME], [PERSON_NAME], cuit, obra social)…" at bounding box center [124, 83] width 204 height 14
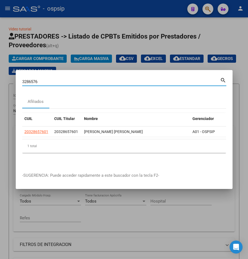
drag, startPoint x: 41, startPoint y: 79, endPoint x: 18, endPoint y: 85, distance: 23.9
click at [18, 85] on mat-dialog-content "3286576 Buscar (apellido, dni, cuil, nro traspaso, cuit, obra social) search Af…" at bounding box center [124, 120] width 217 height 89
type input "176509687"
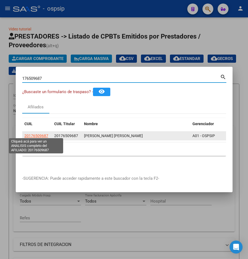
click at [35, 133] on span "20176509687" at bounding box center [36, 135] width 24 height 4
type textarea "20176509687"
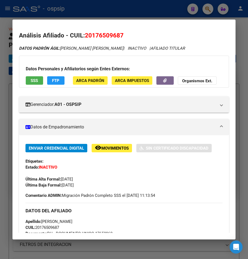
click at [35, 80] on span "SSS" at bounding box center [34, 80] width 7 height 5
